Goal: Obtain resource: Download file/media

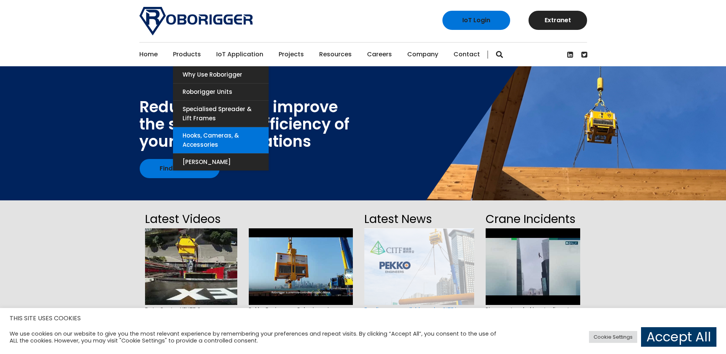
click at [198, 137] on link "Hooks, Cameras, & Accessories" at bounding box center [221, 140] width 96 height 26
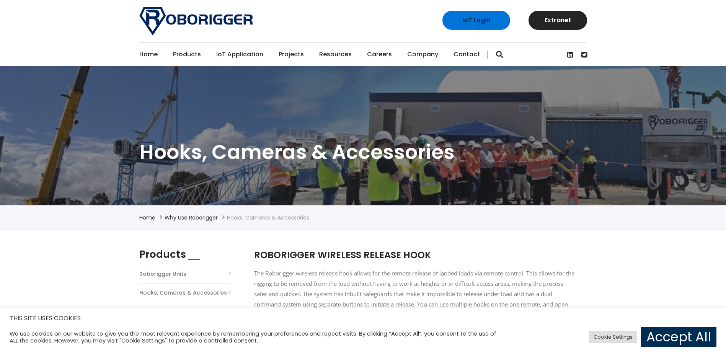
click at [662, 337] on link "Accept All" at bounding box center [678, 337] width 75 height 20
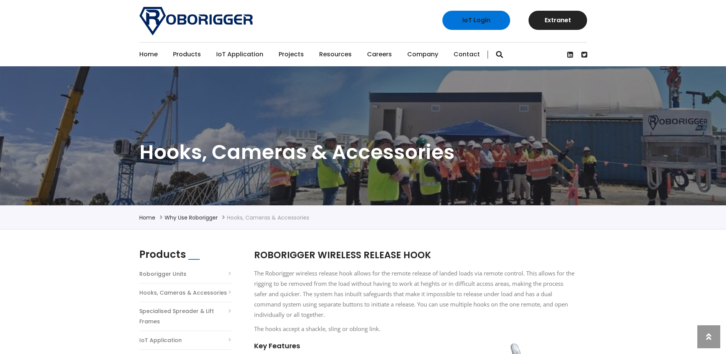
drag, startPoint x: 615, startPoint y: 234, endPoint x: 622, endPoint y: 165, distance: 68.5
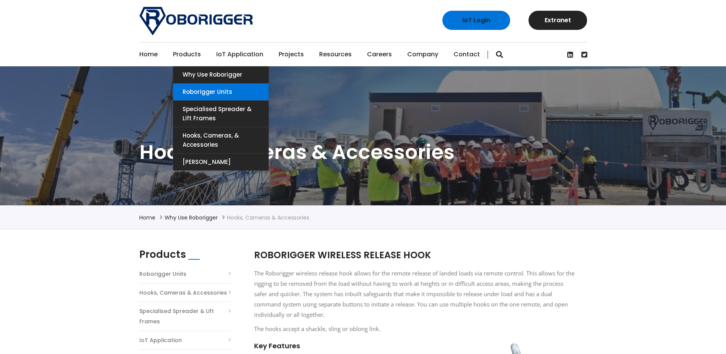
click at [207, 91] on link "Roborigger Units" at bounding box center [221, 91] width 96 height 17
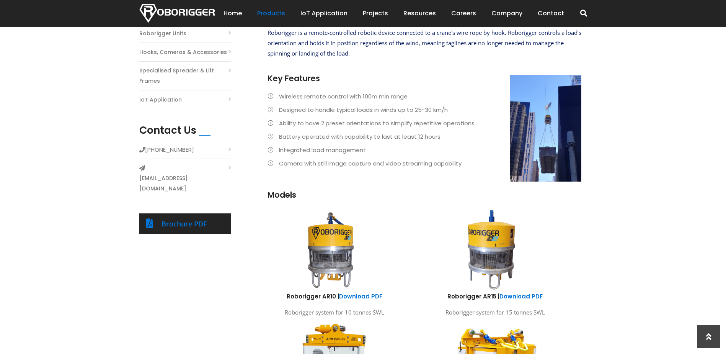
drag, startPoint x: 699, startPoint y: 138, endPoint x: 698, endPoint y: 158, distance: 20.3
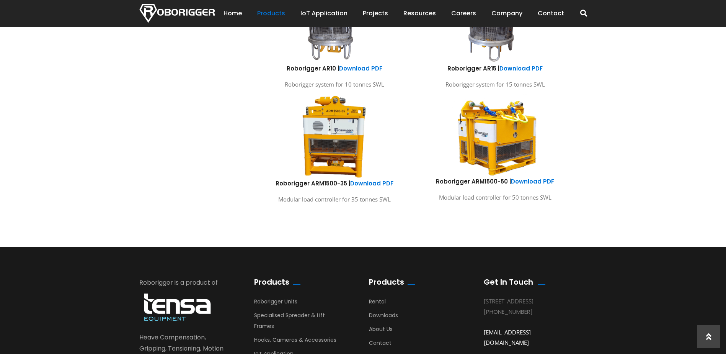
drag, startPoint x: 636, startPoint y: 151, endPoint x: 637, endPoint y: 175, distance: 23.8
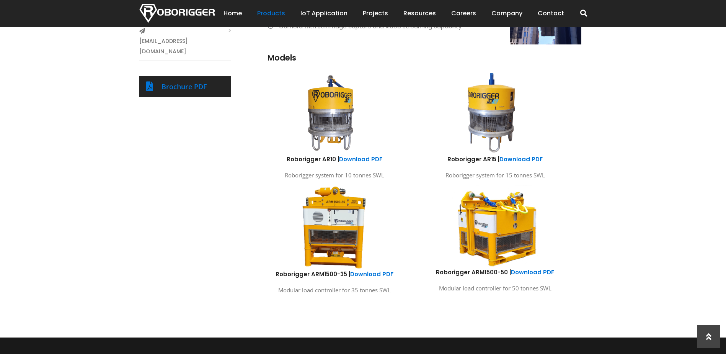
scroll to position [370, 0]
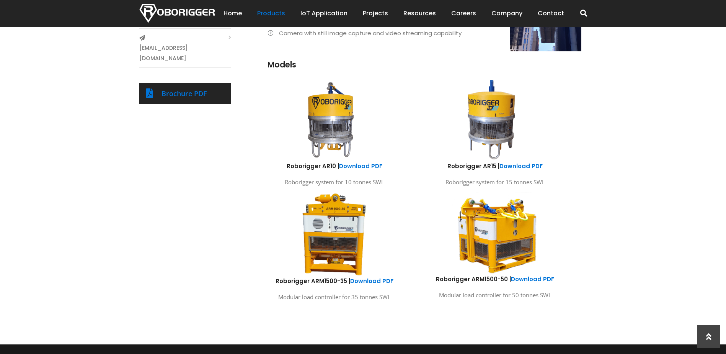
drag, startPoint x: 634, startPoint y: 155, endPoint x: 637, endPoint y: 135, distance: 20.1
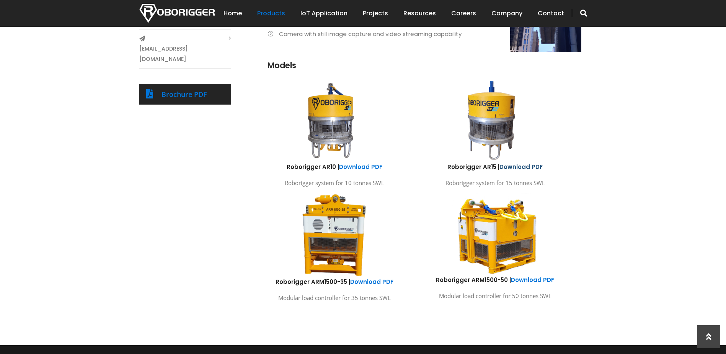
click at [515, 167] on link "Download PDF" at bounding box center [521, 167] width 43 height 8
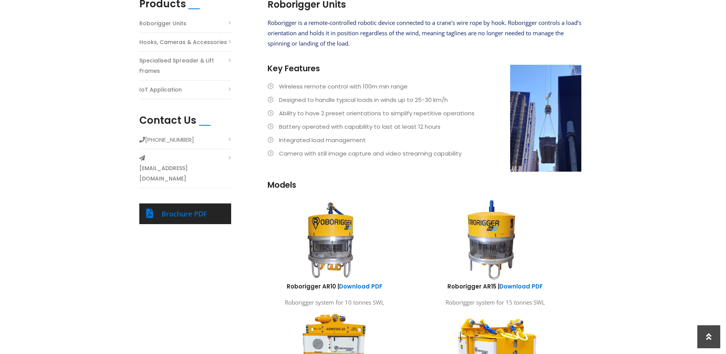
scroll to position [0, 0]
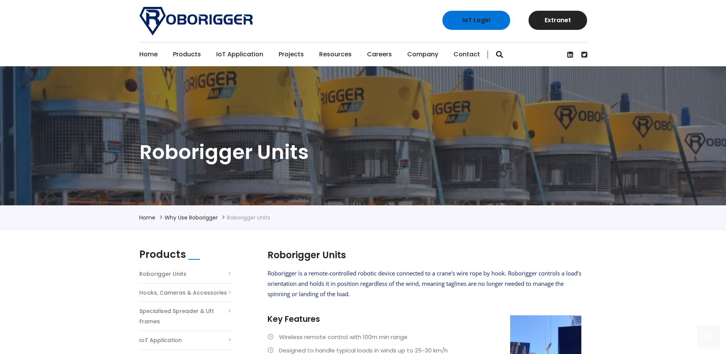
drag, startPoint x: 659, startPoint y: 167, endPoint x: 641, endPoint y: 62, distance: 107.1
